Goal: Task Accomplishment & Management: Manage account settings

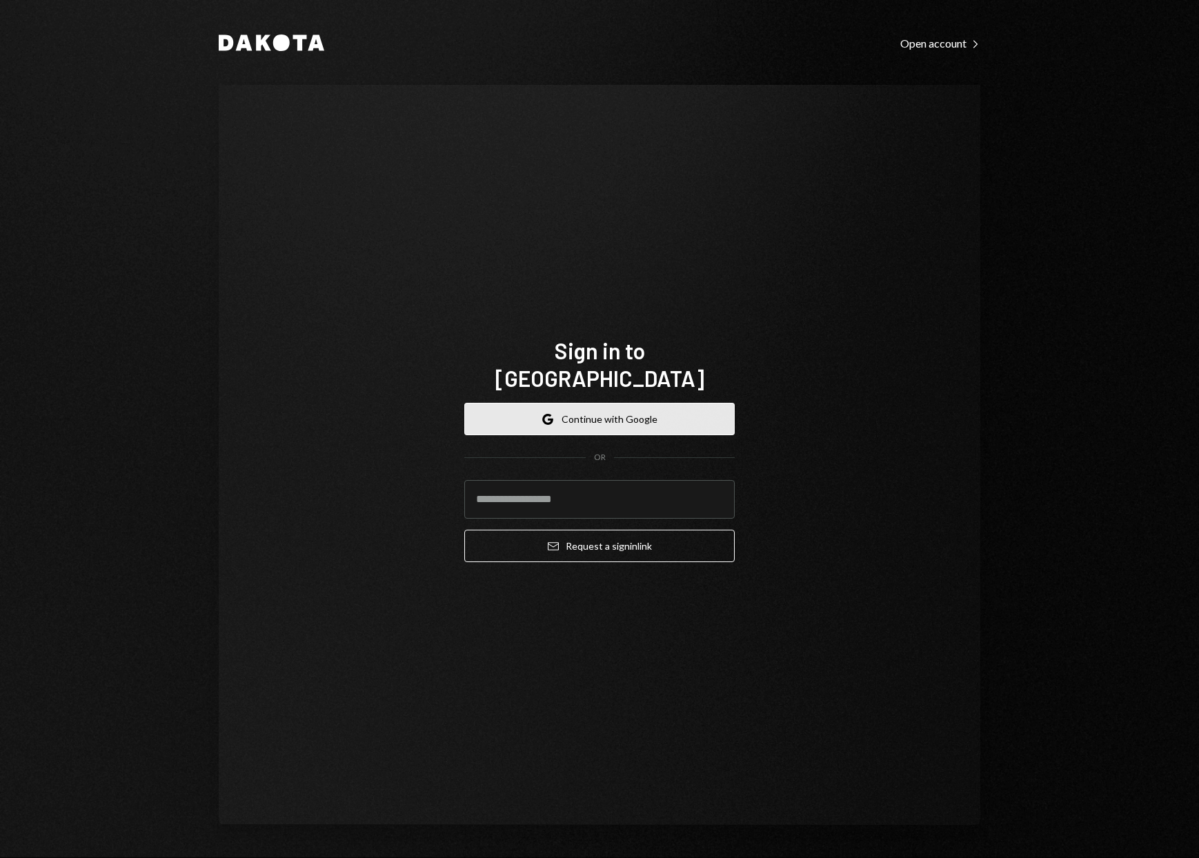
click at [612, 417] on button "Google Continue with Google" at bounding box center [599, 419] width 270 height 32
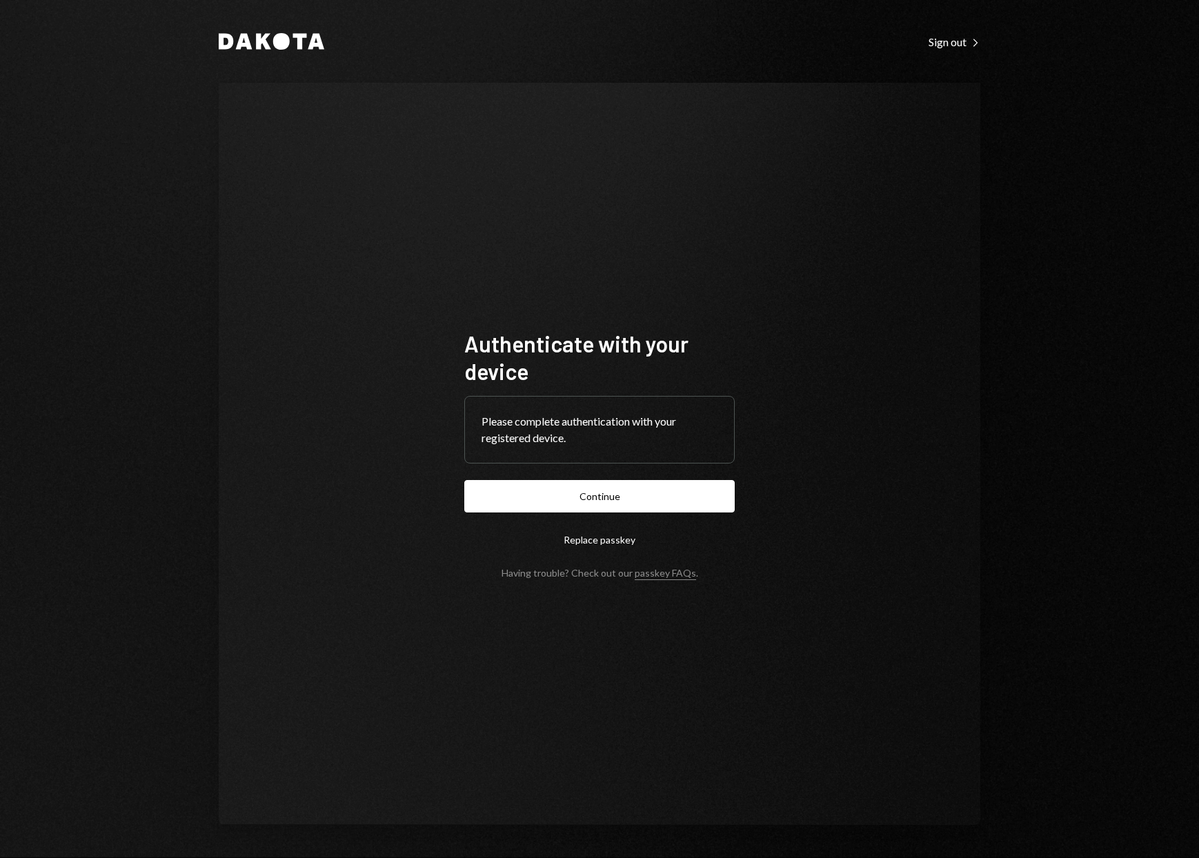
click at [632, 494] on button "Continue" at bounding box center [599, 496] width 270 height 32
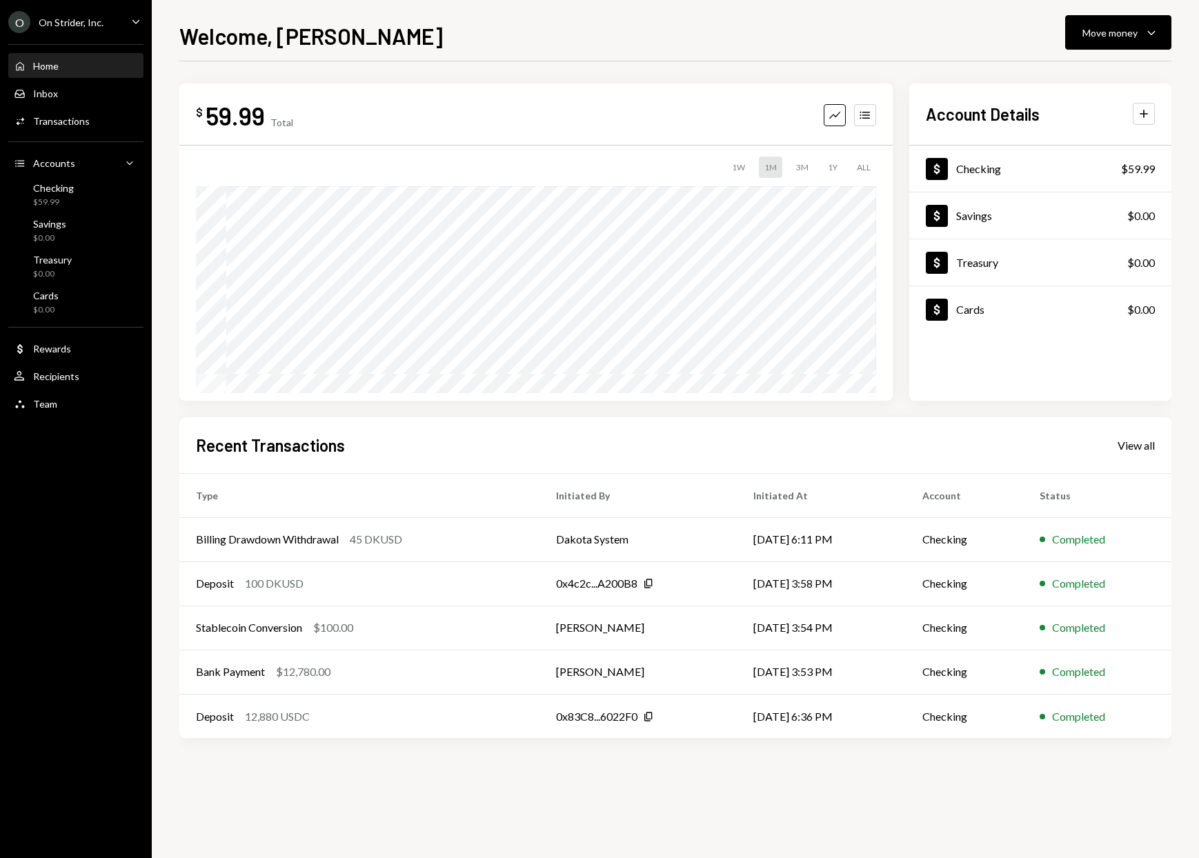
click at [564, 409] on div "$ 59.99 Total Graph Accounts 1W 1M 3M 1Y ALL $59.99 [DATE] Account Details Plus…" at bounding box center [675, 424] width 992 height 683
